Goal: Task Accomplishment & Management: Manage account settings

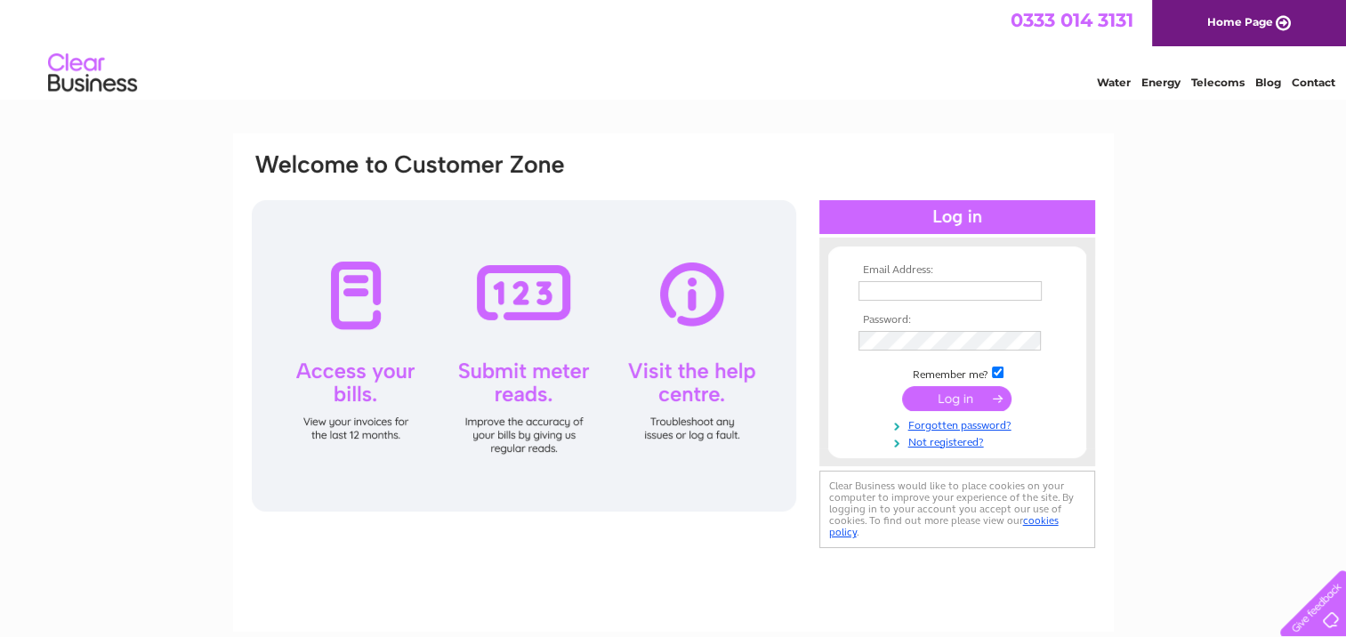
type input "[PERSON_NAME][EMAIL_ADDRESS][DOMAIN_NAME]"
click at [969, 395] on input "submit" at bounding box center [956, 398] width 109 height 25
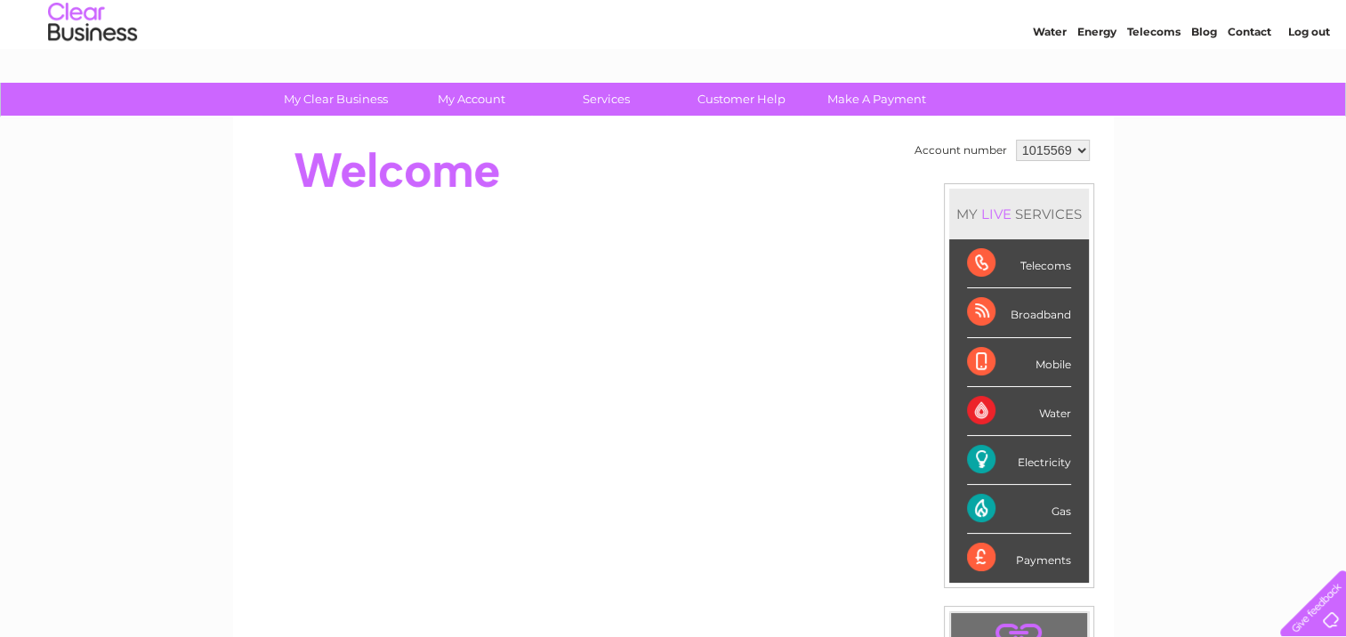
scroll to position [178, 0]
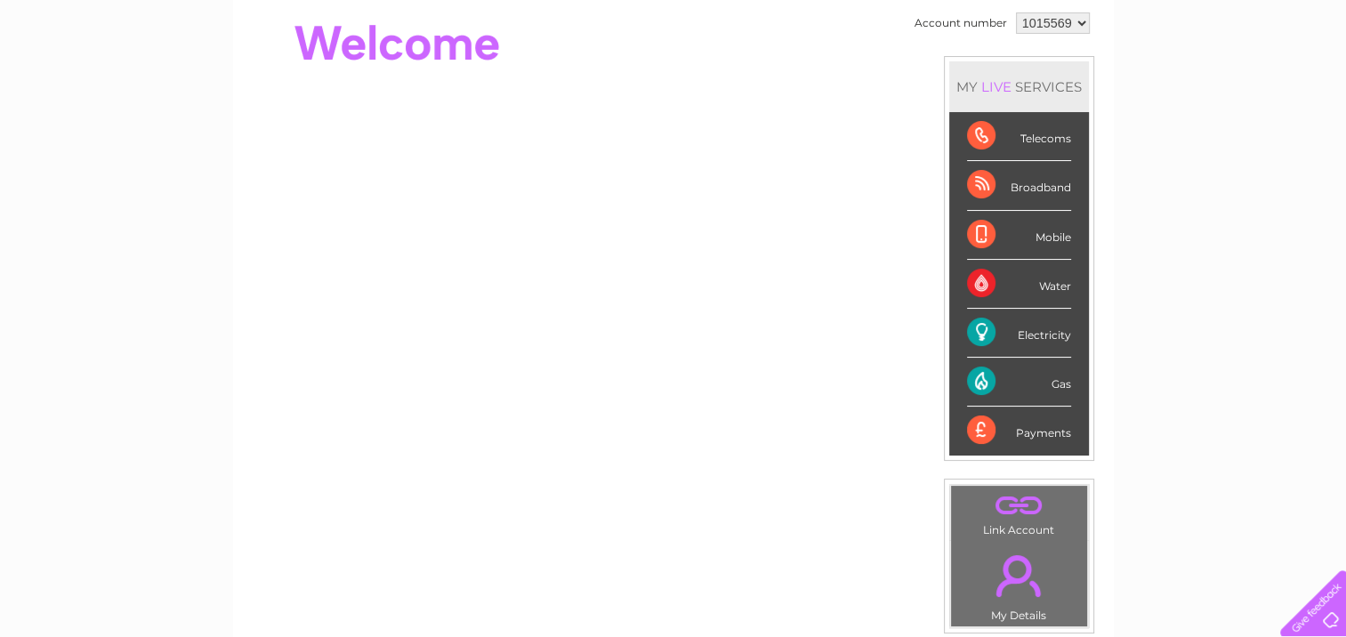
click at [980, 333] on div "Electricity" at bounding box center [1019, 333] width 104 height 49
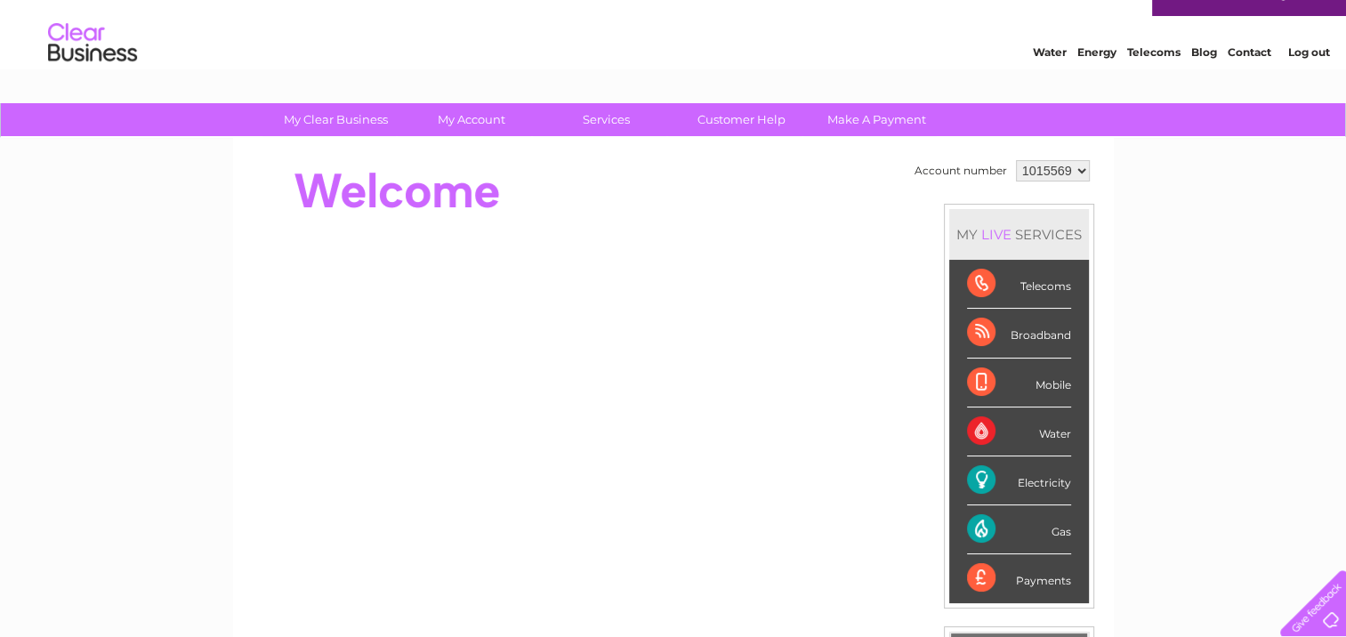
scroll to position [0, 0]
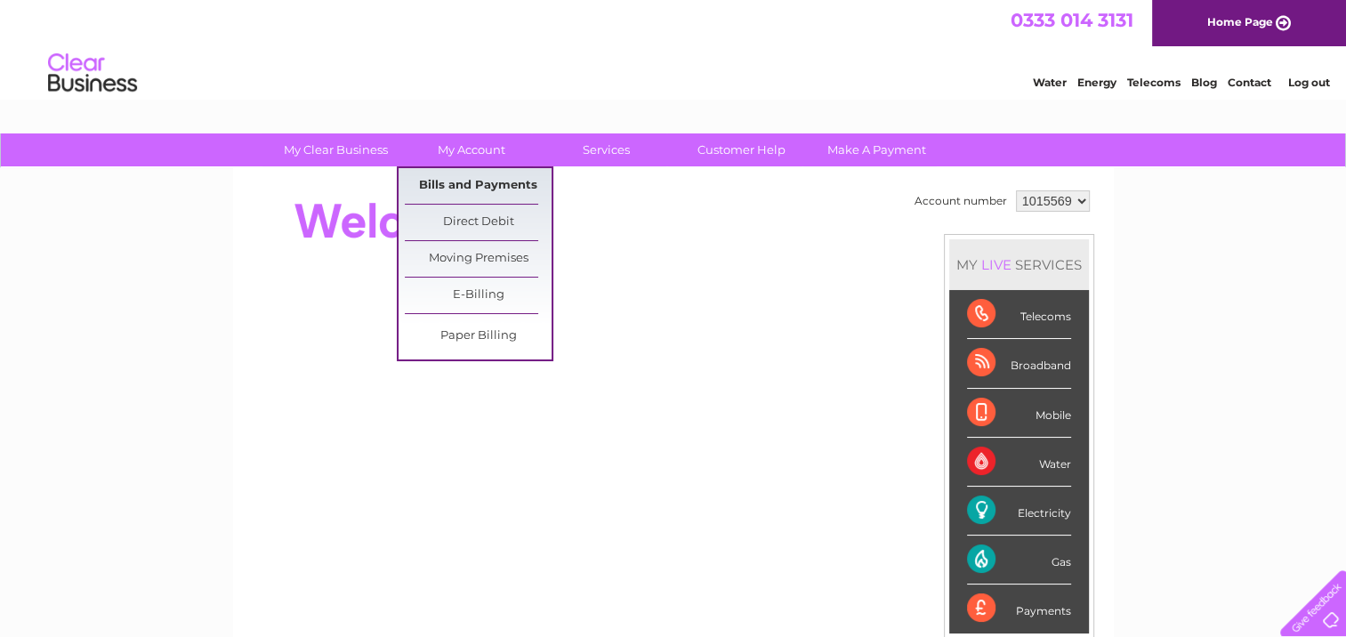
click at [477, 180] on link "Bills and Payments" at bounding box center [478, 186] width 147 height 36
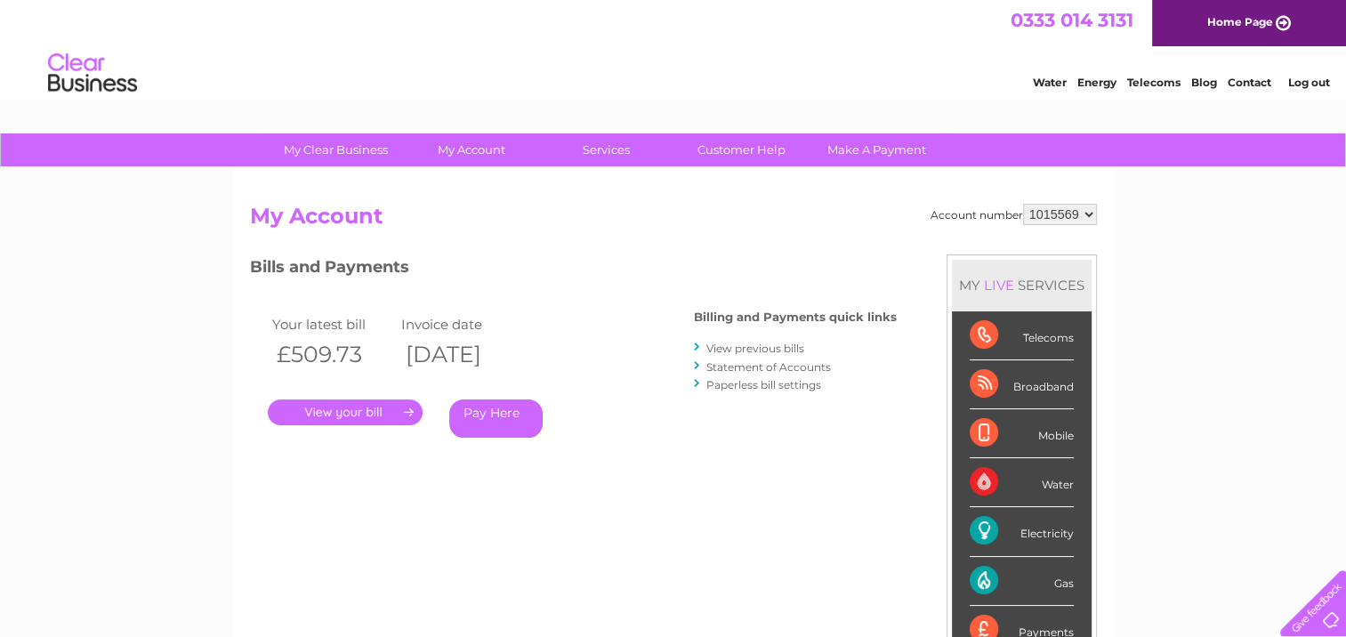
click at [722, 346] on link "View previous bills" at bounding box center [755, 348] width 98 height 13
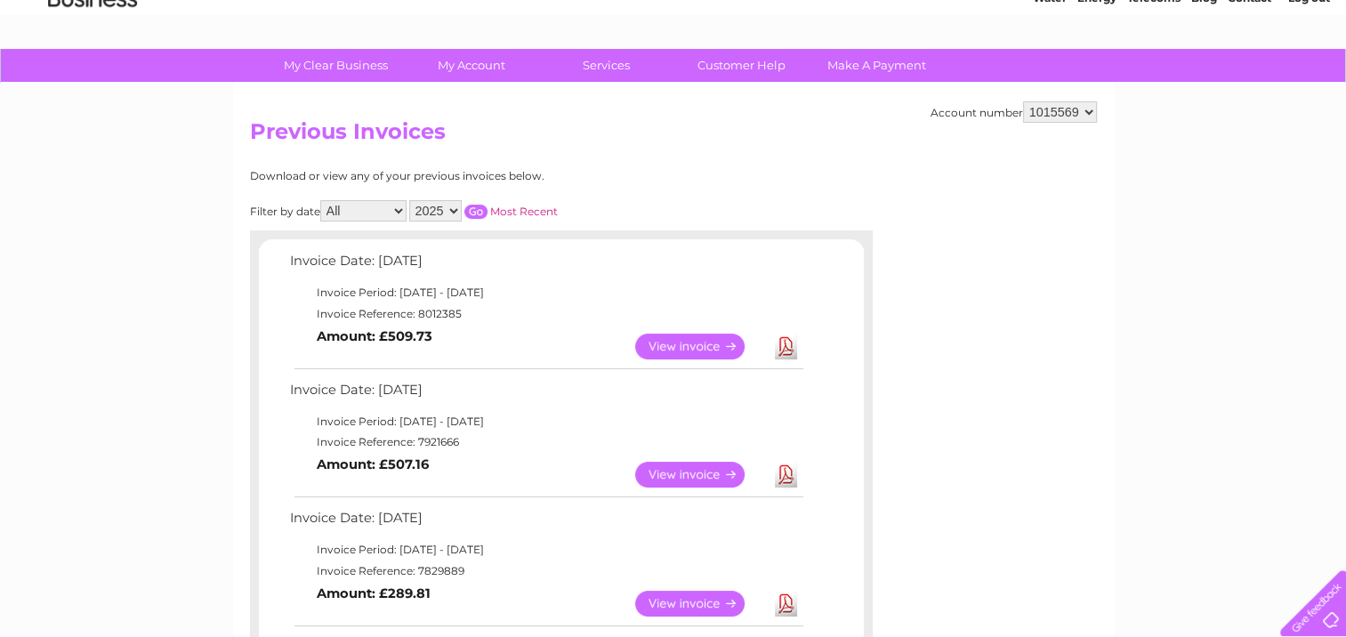
scroll to position [89, 0]
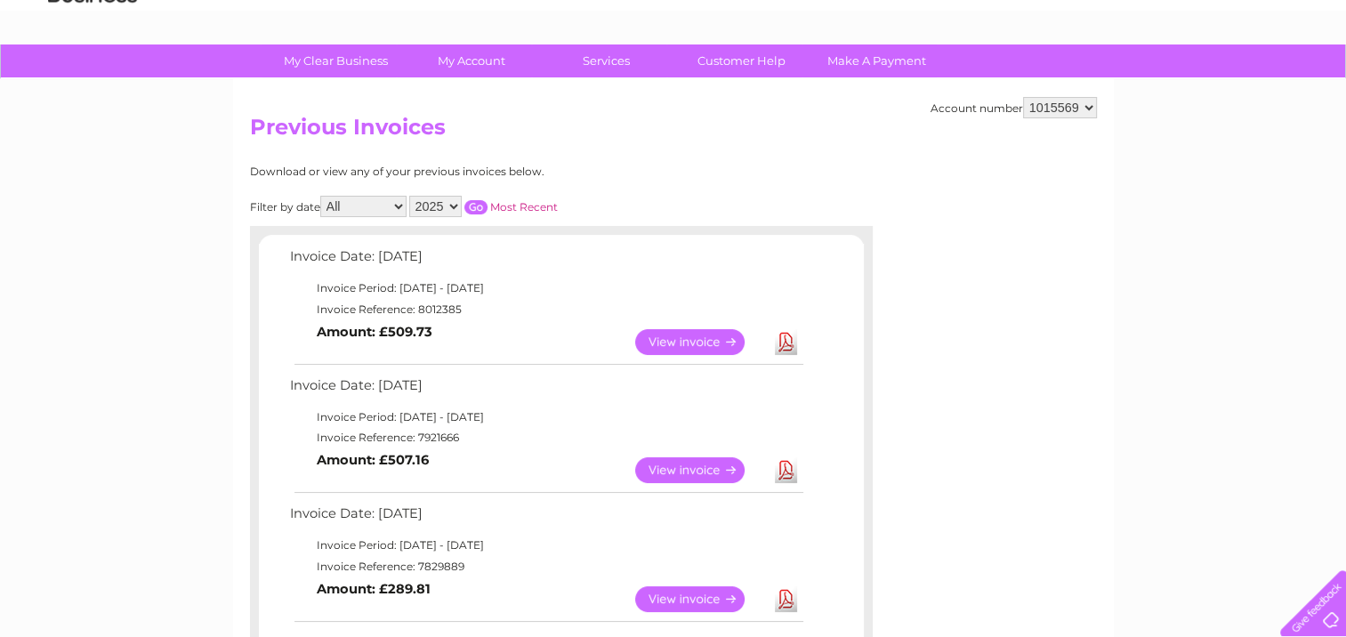
click at [698, 471] on link "View" at bounding box center [700, 470] width 131 height 26
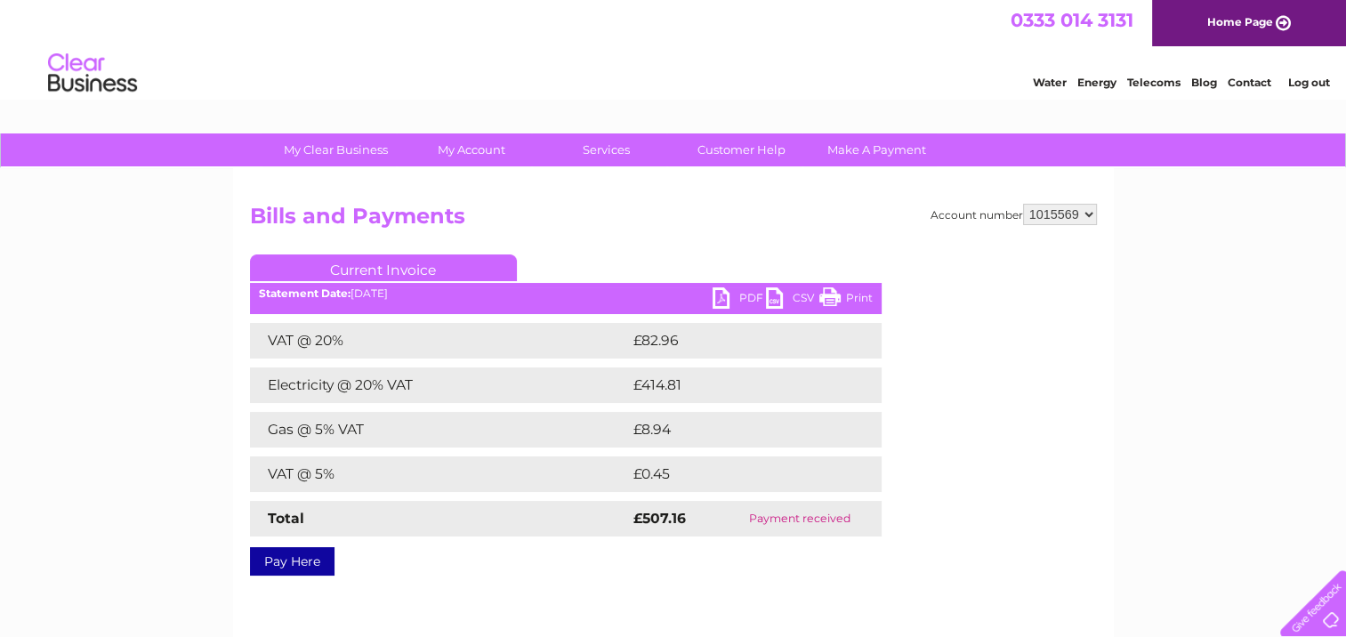
click at [748, 294] on link "PDF" at bounding box center [739, 300] width 53 height 26
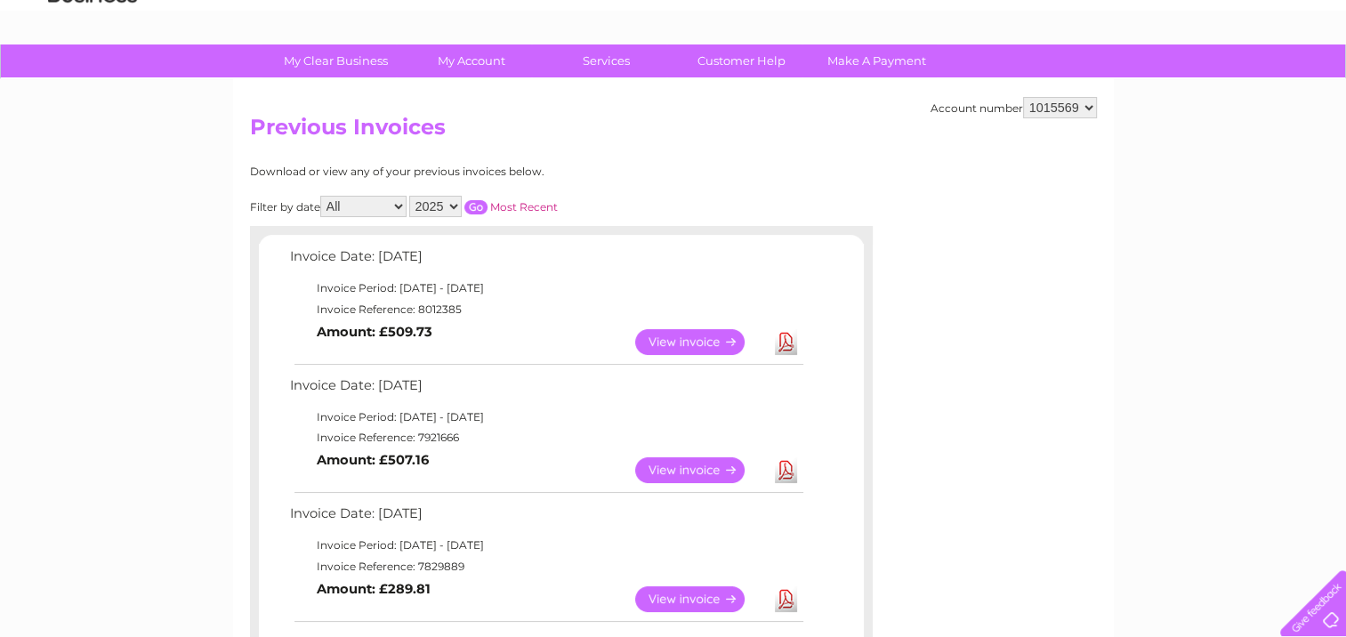
click at [677, 343] on link "View" at bounding box center [700, 342] width 131 height 26
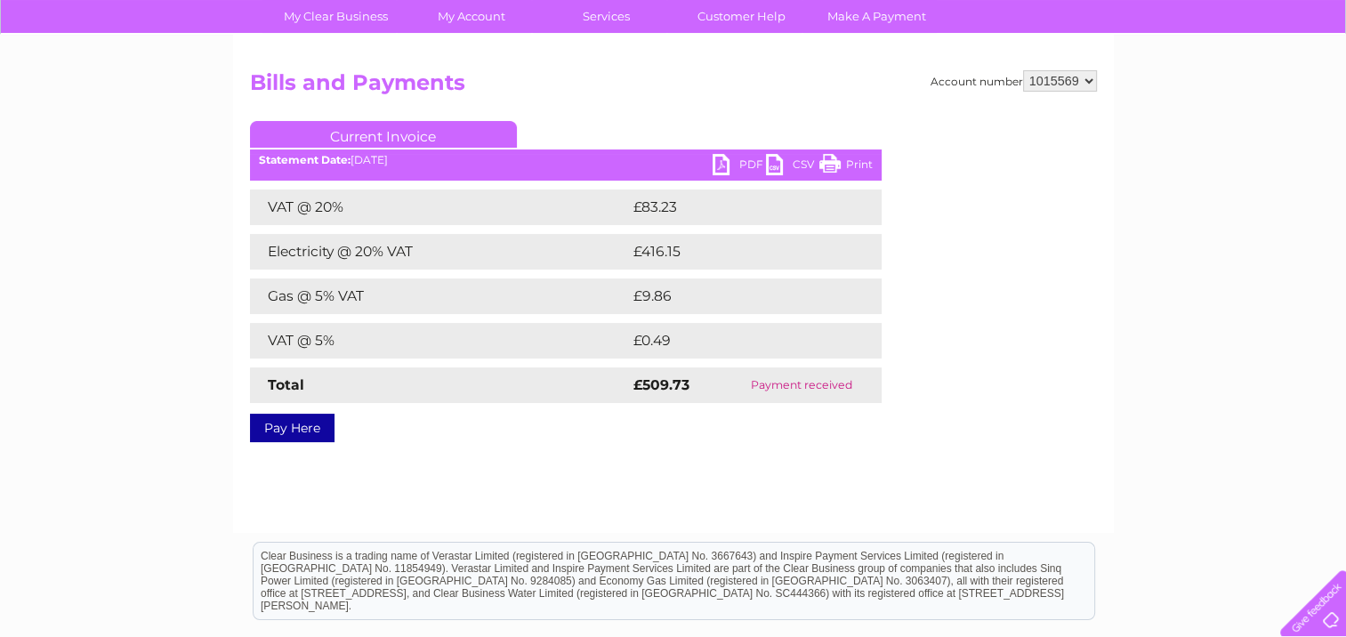
scroll to position [178, 0]
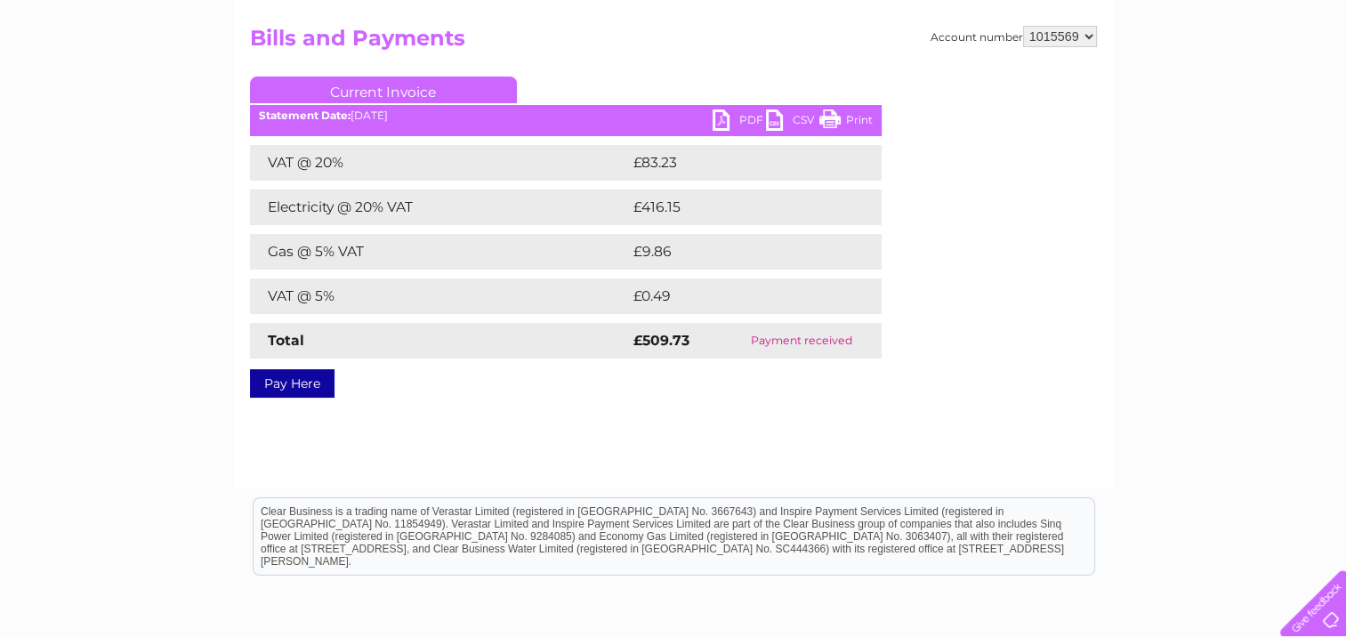
click at [746, 121] on link "PDF" at bounding box center [739, 122] width 53 height 26
click at [740, 121] on link "PDF" at bounding box center [739, 122] width 53 height 26
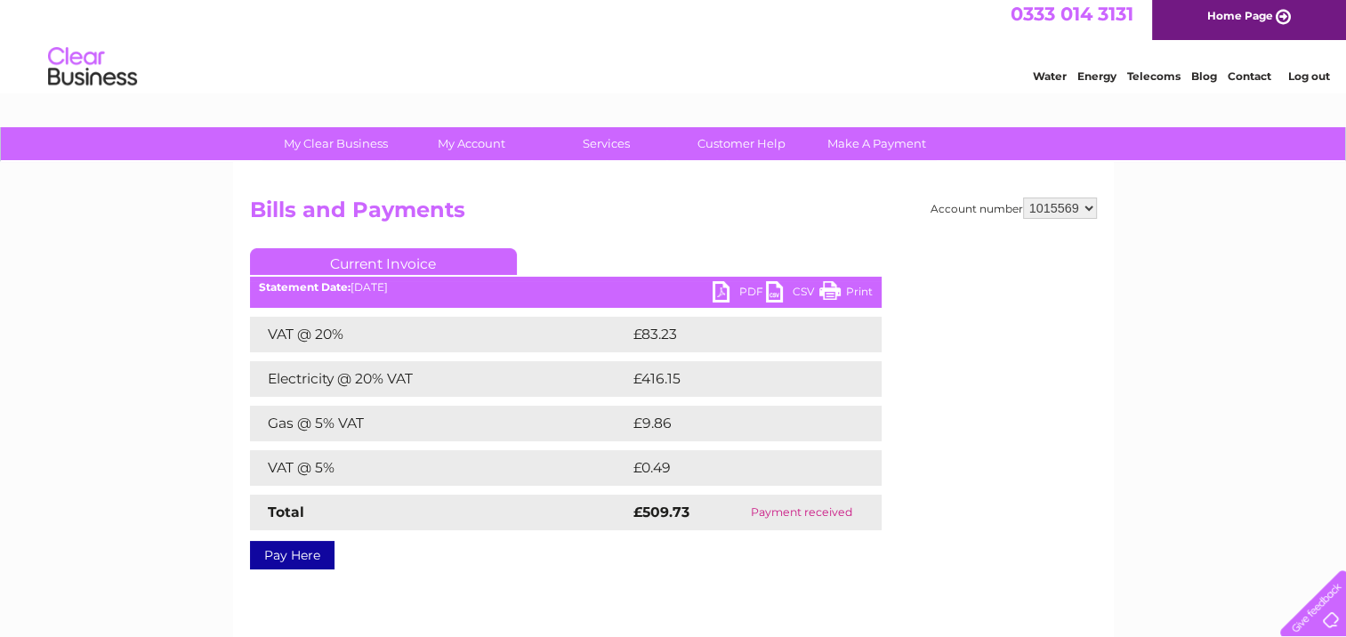
scroll to position [0, 0]
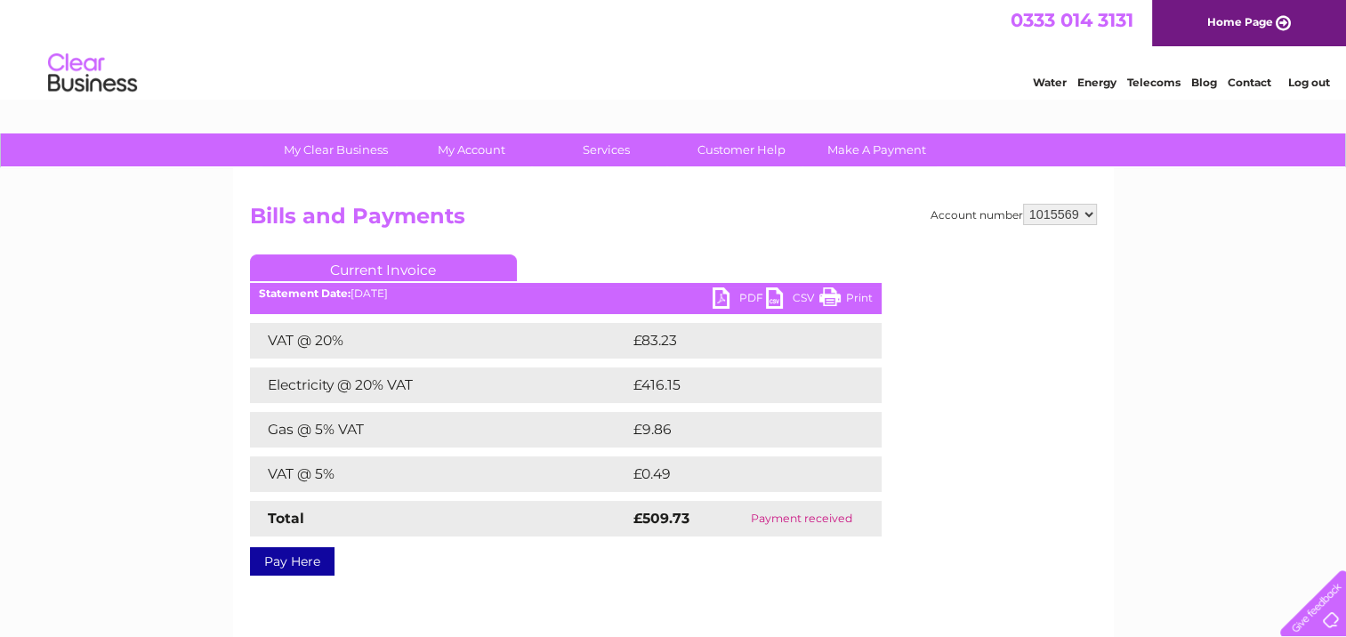
click at [1311, 85] on link "Log out" at bounding box center [1308, 82] width 42 height 13
